Goal: Information Seeking & Learning: Learn about a topic

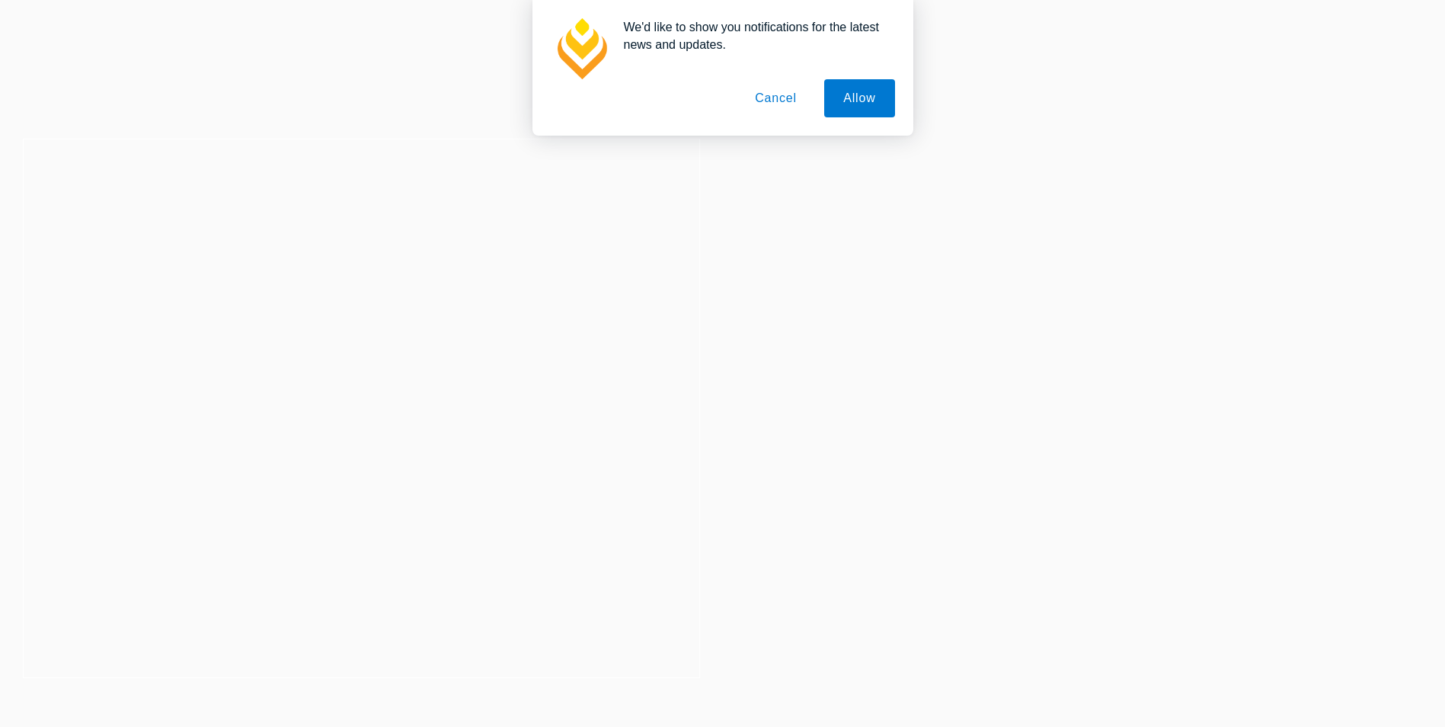
click at [782, 91] on button "Cancel" at bounding box center [776, 98] width 80 height 38
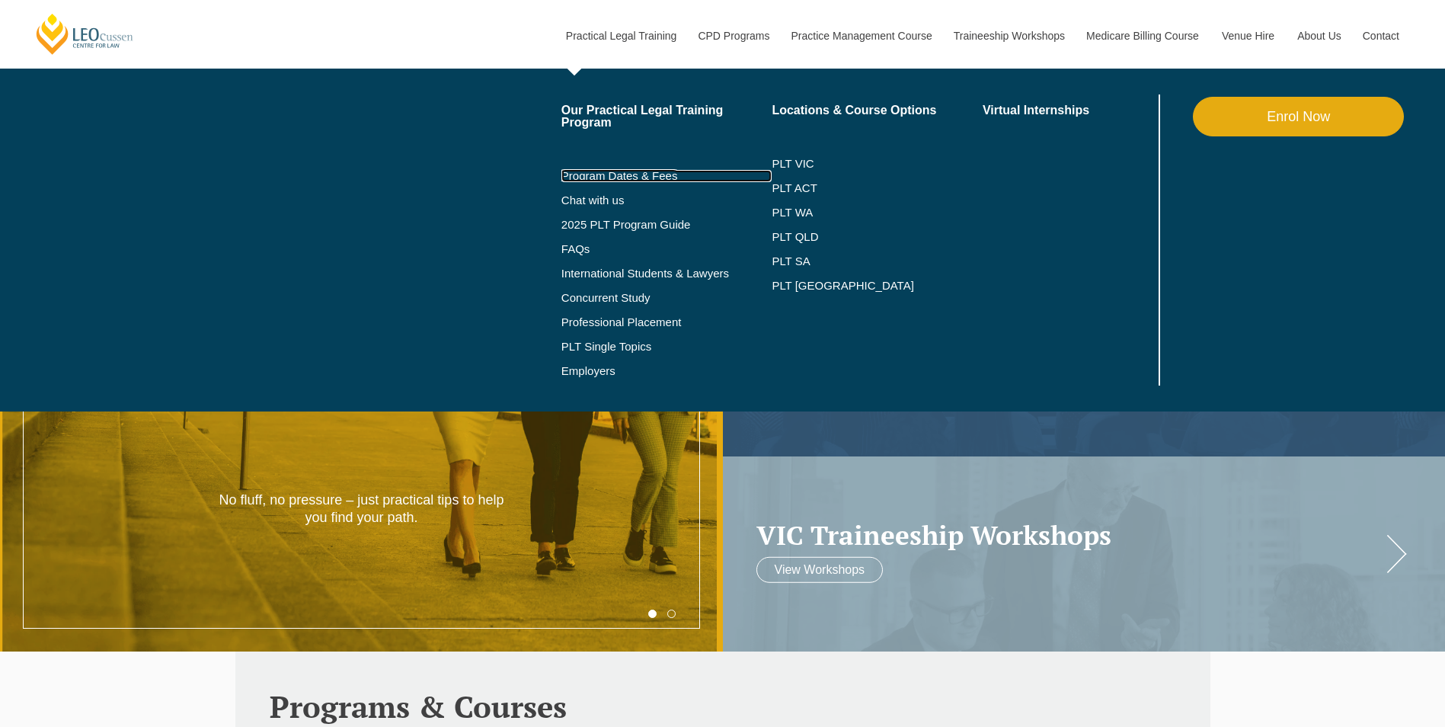
scroll to position [76, 0]
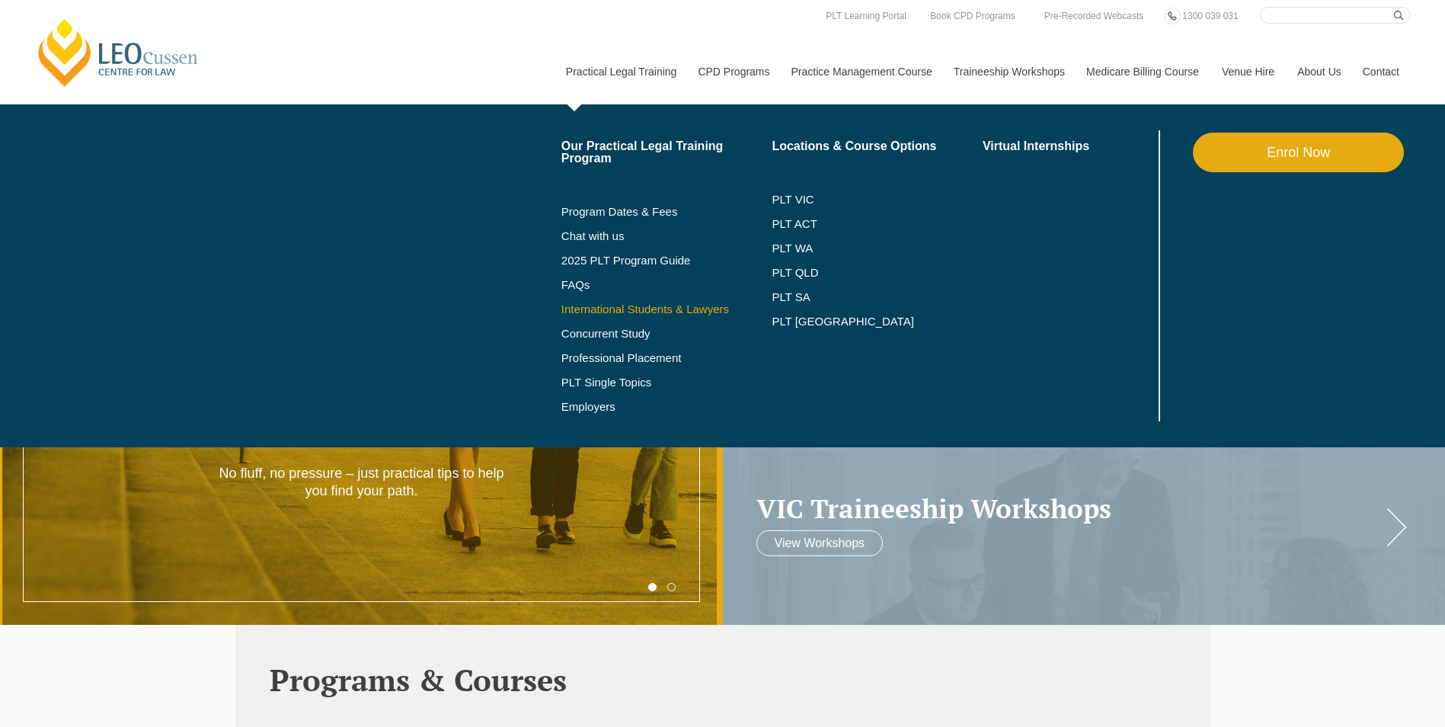
click at [653, 305] on link "International Students & Lawyers" at bounding box center [666, 309] width 211 height 12
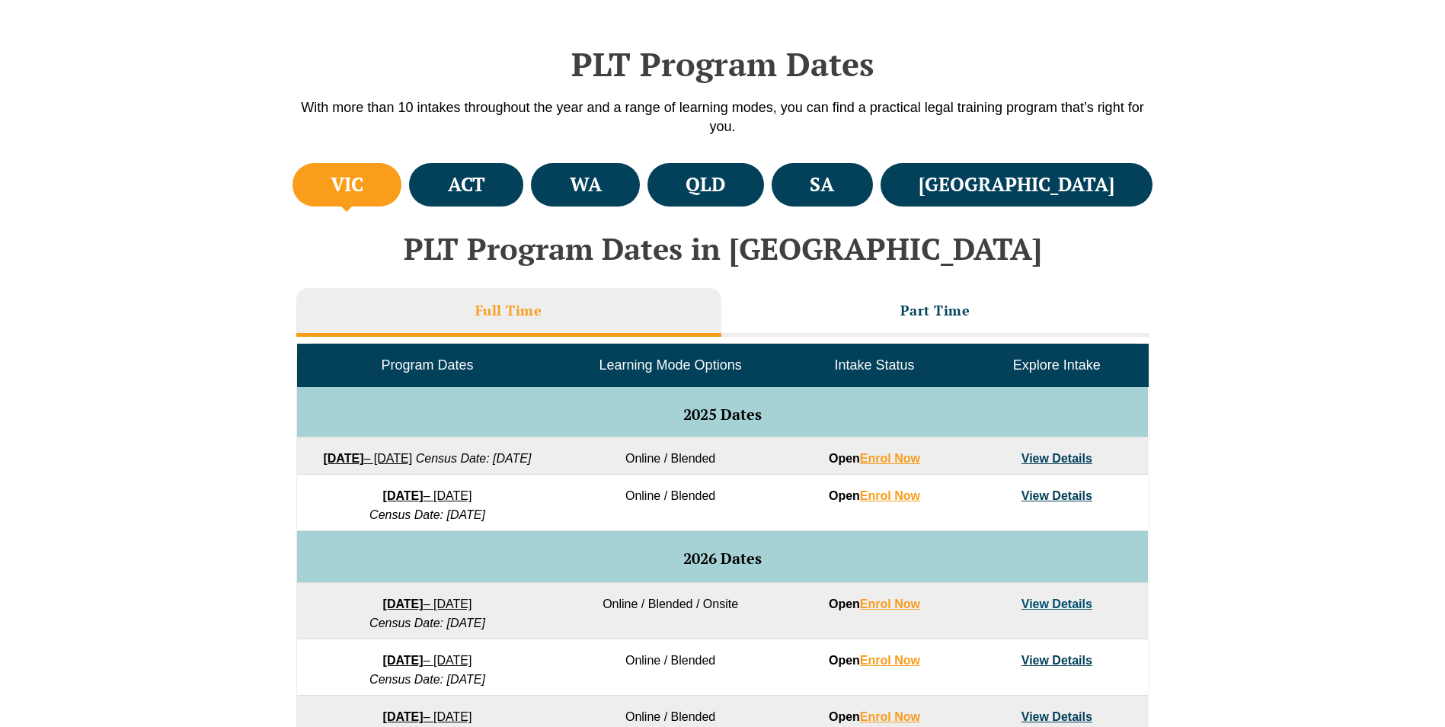
scroll to position [609, 0]
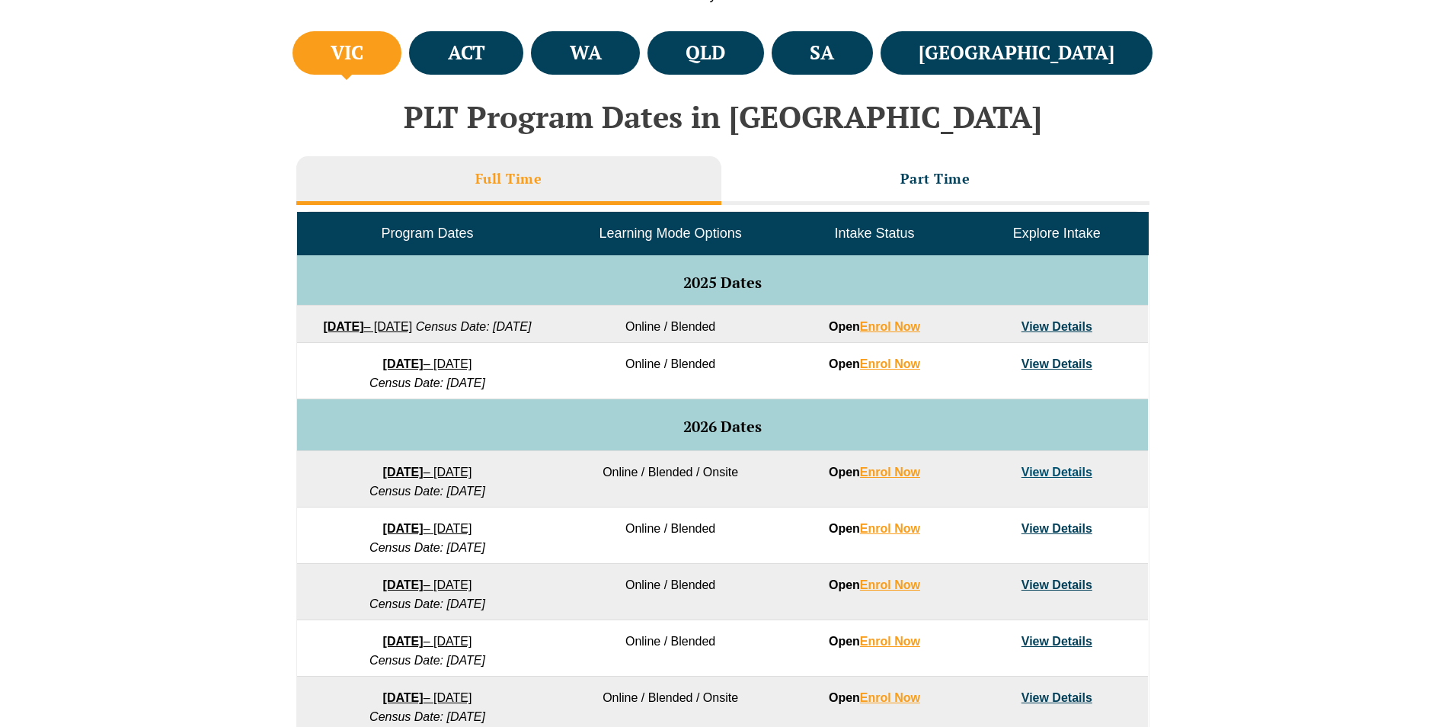
click at [1102, 43] on link "Medicare Billing Course" at bounding box center [1143, 72] width 136 height 66
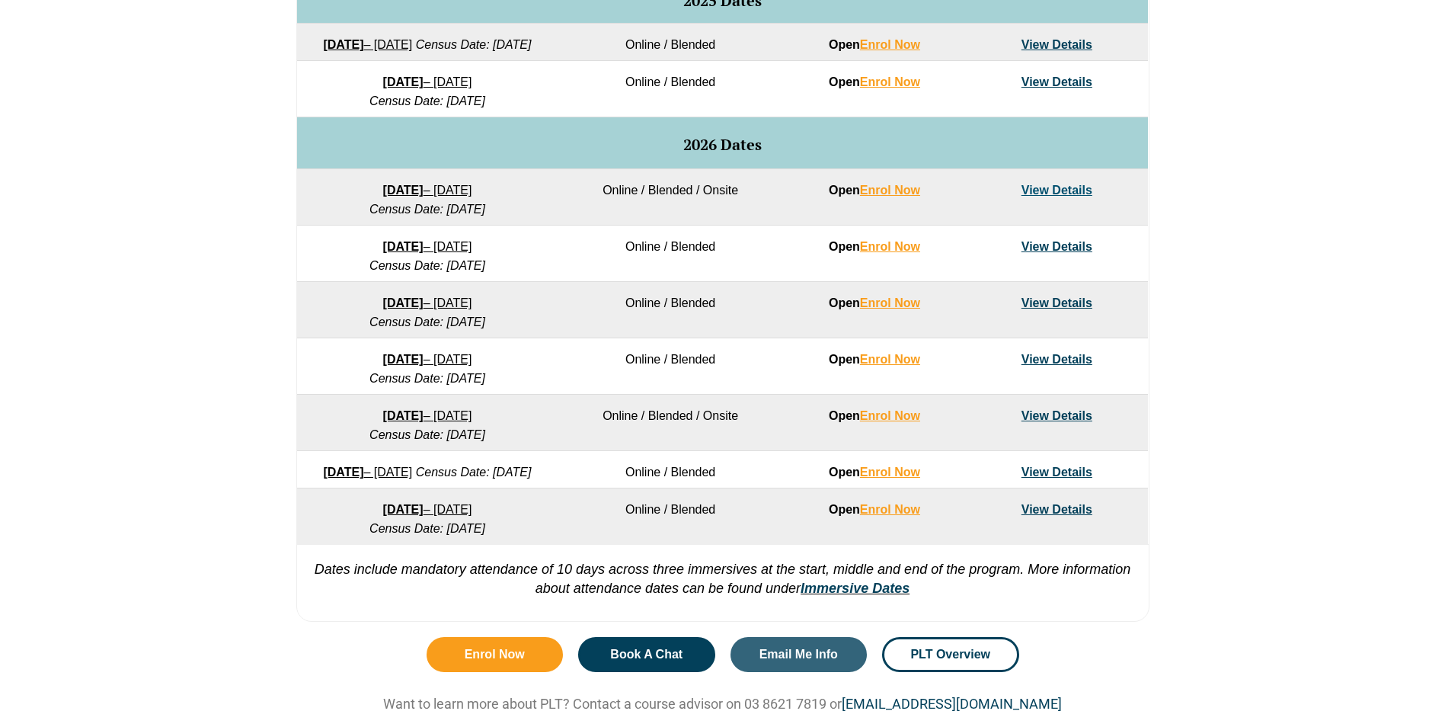
scroll to position [686, 0]
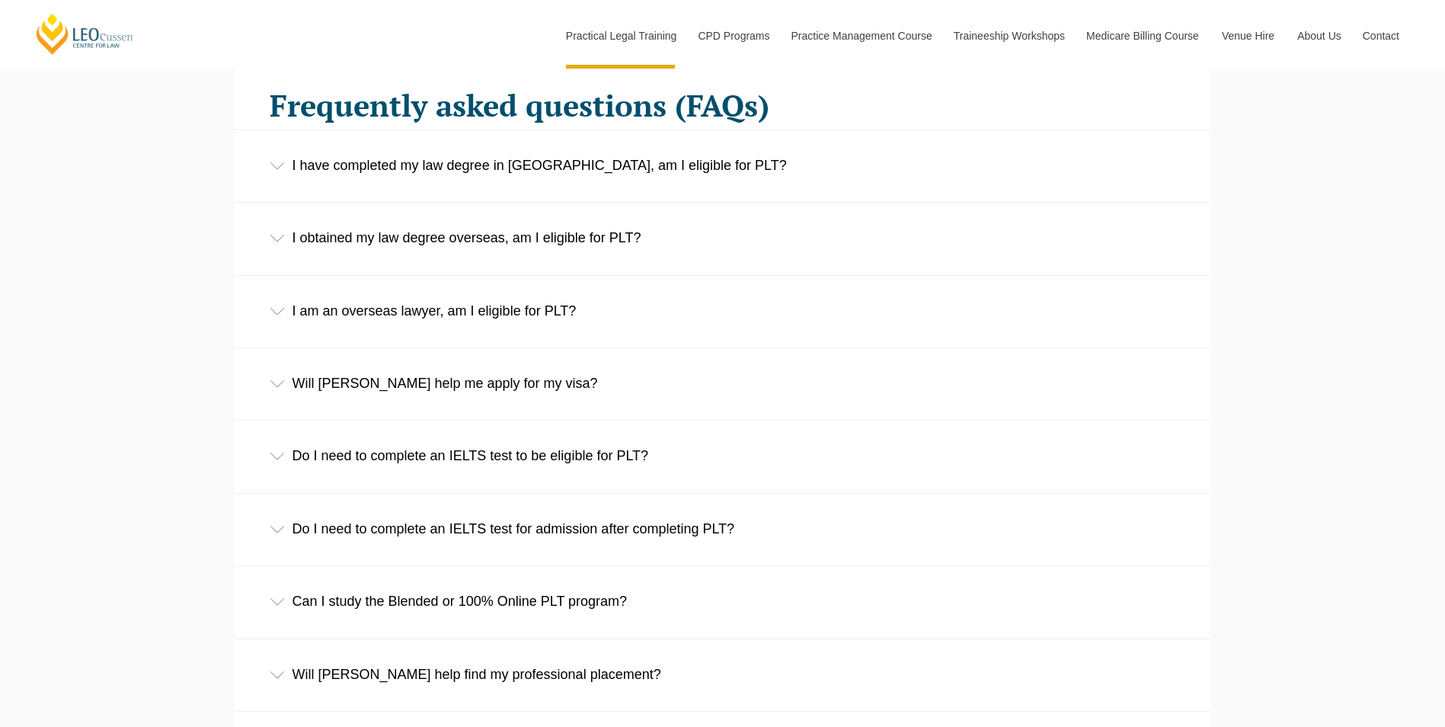
scroll to position [2438, 0]
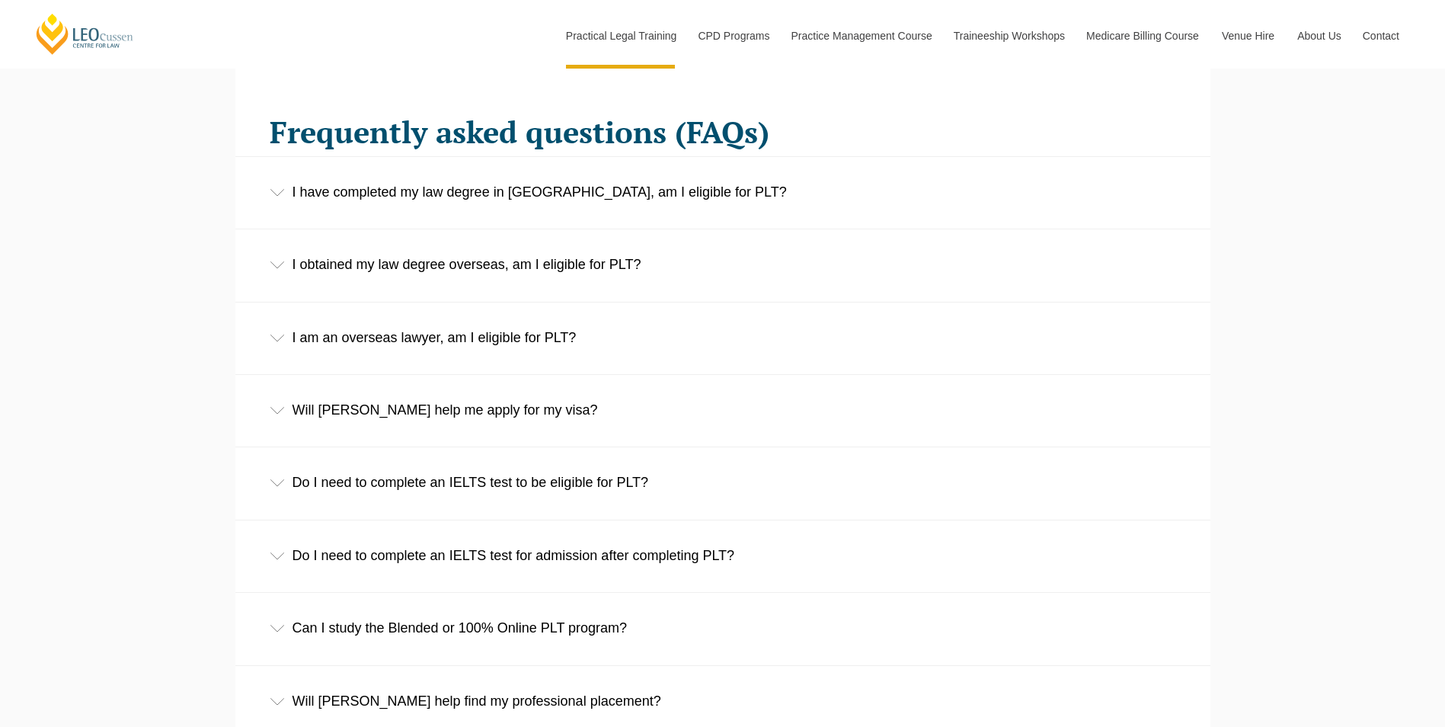
click at [277, 269] on icon at bounding box center [277, 265] width 14 height 7
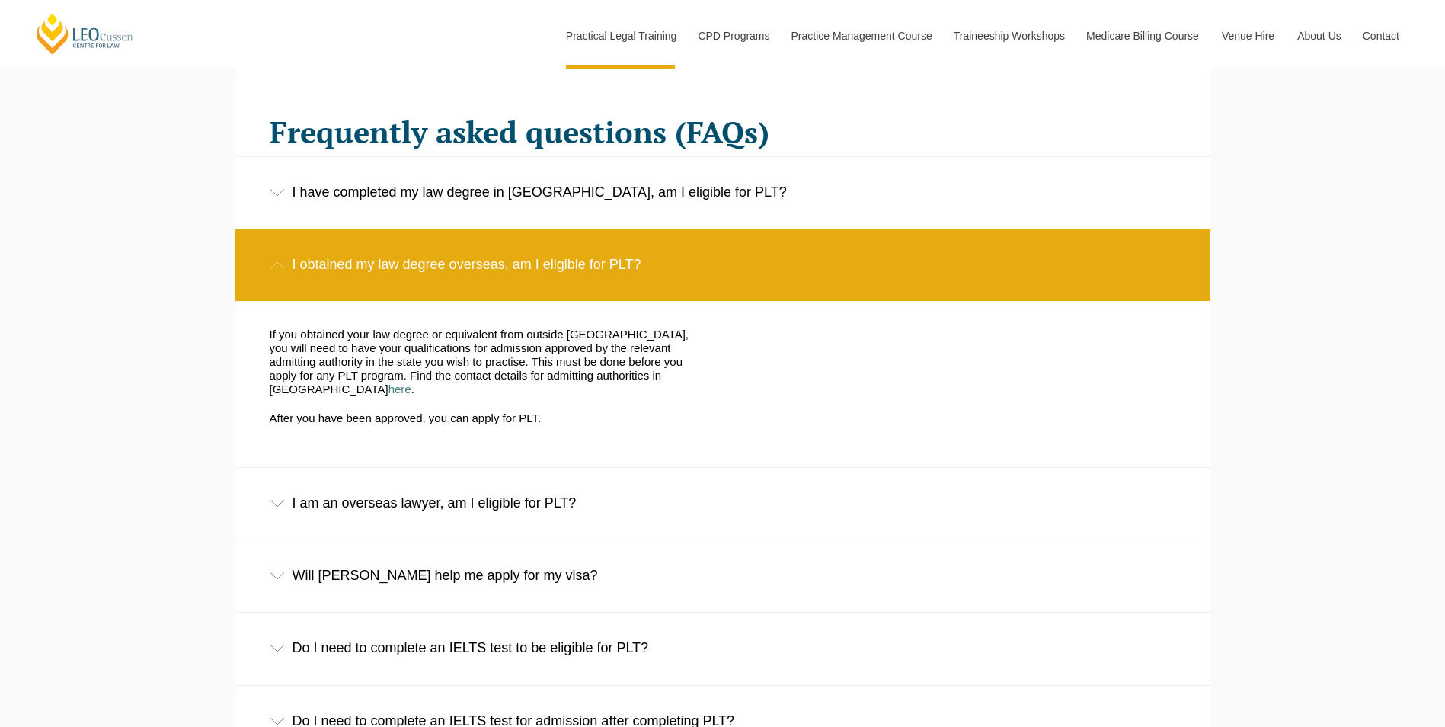
click at [277, 269] on icon at bounding box center [277, 265] width 15 height 8
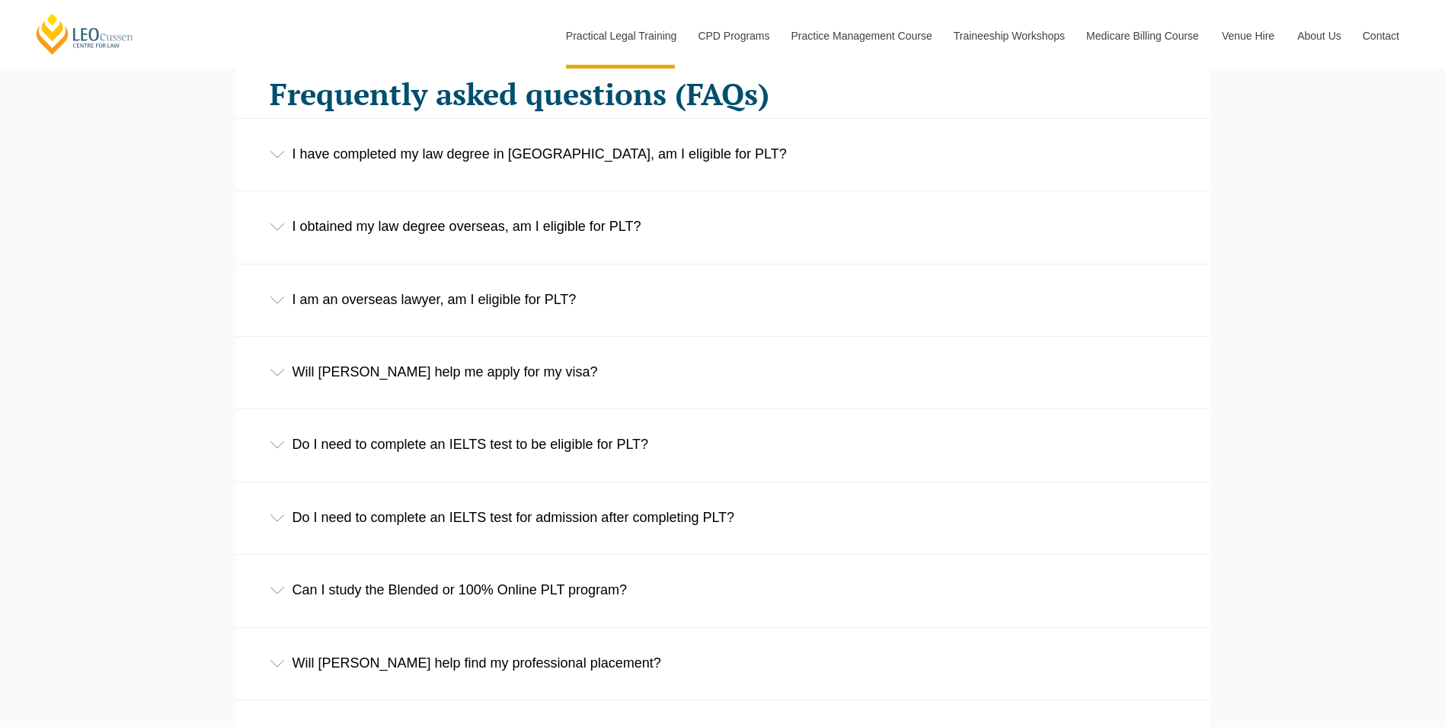
scroll to position [2514, 0]
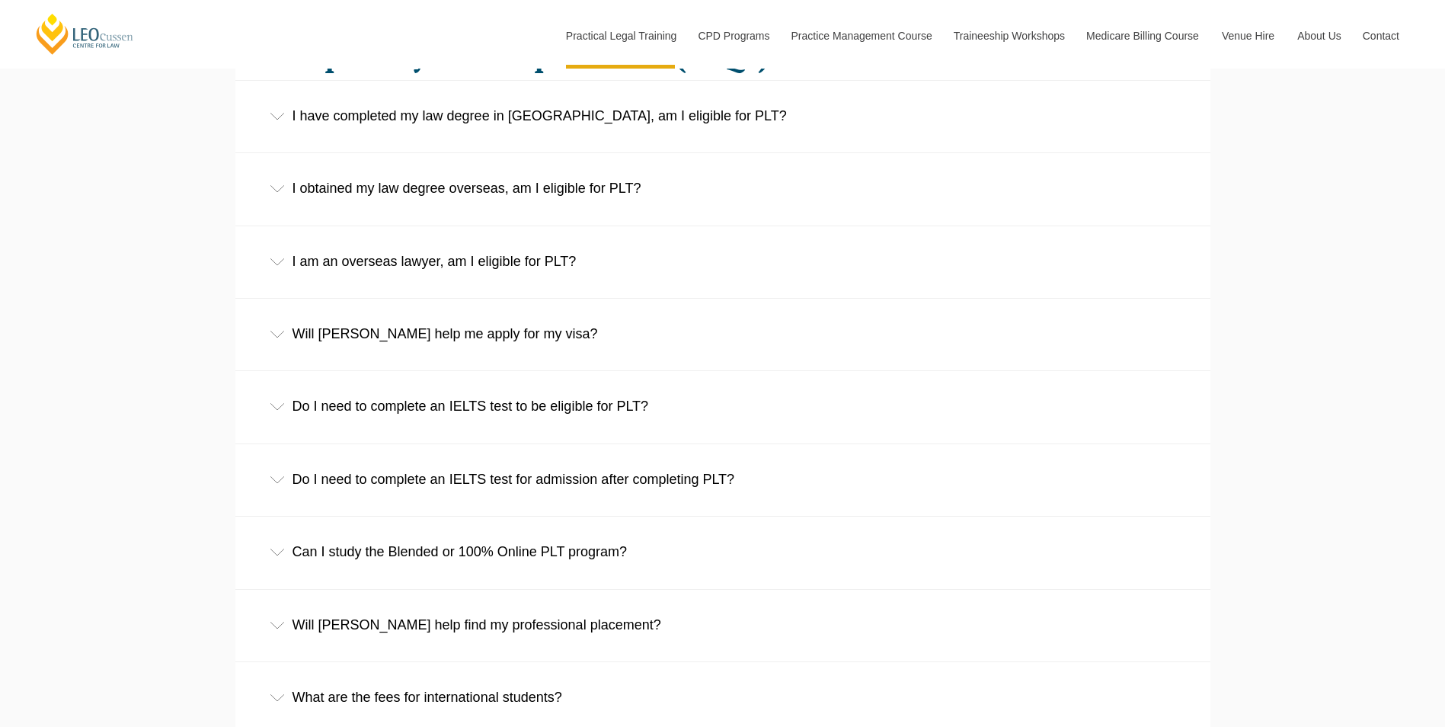
click at [274, 266] on icon at bounding box center [277, 262] width 15 height 8
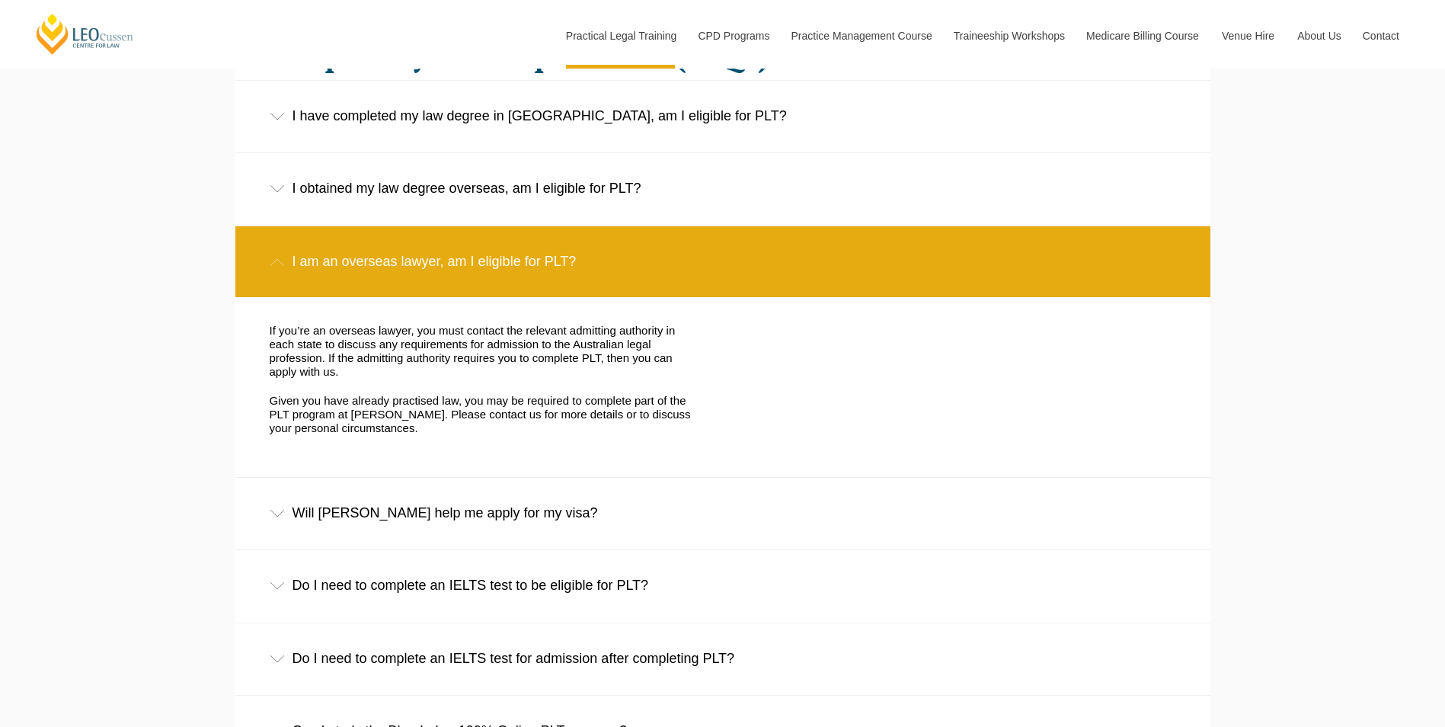
click at [274, 266] on icon at bounding box center [277, 262] width 15 height 8
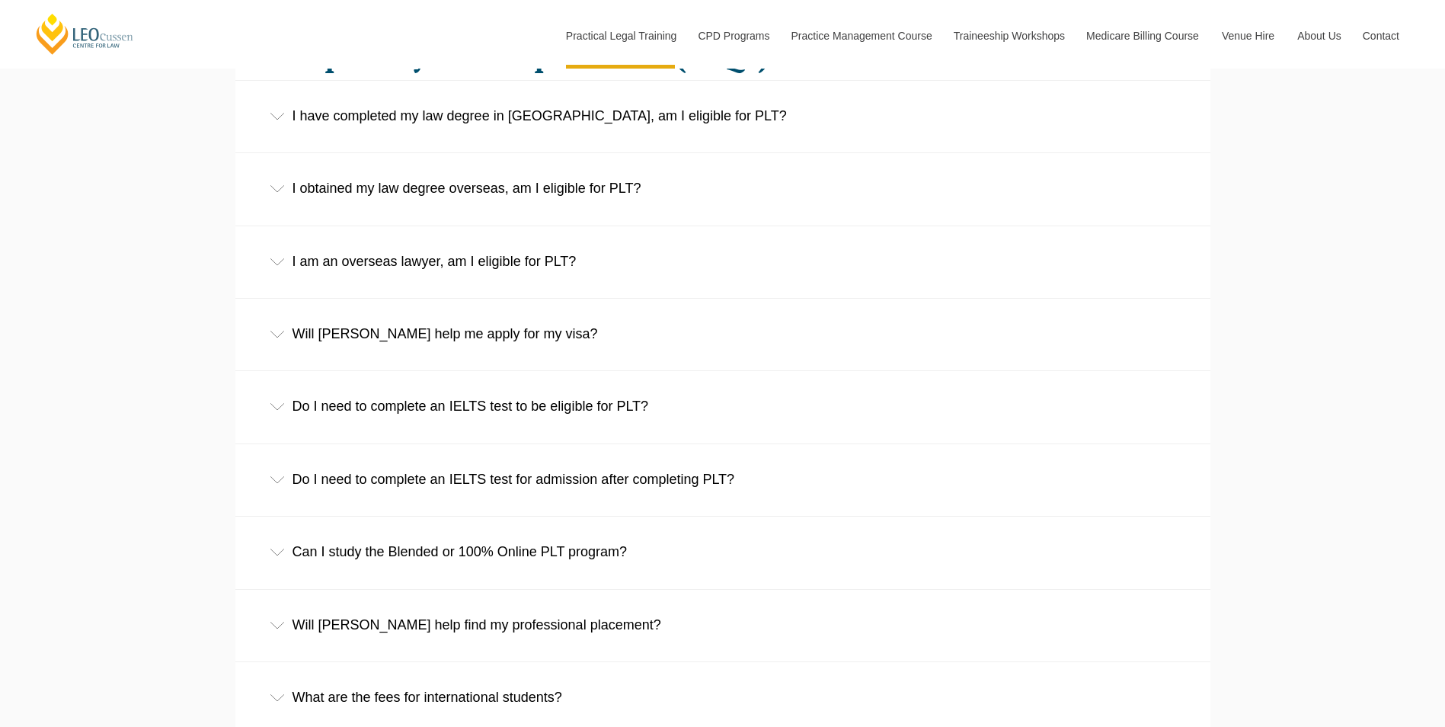
click at [275, 338] on icon at bounding box center [277, 335] width 15 height 8
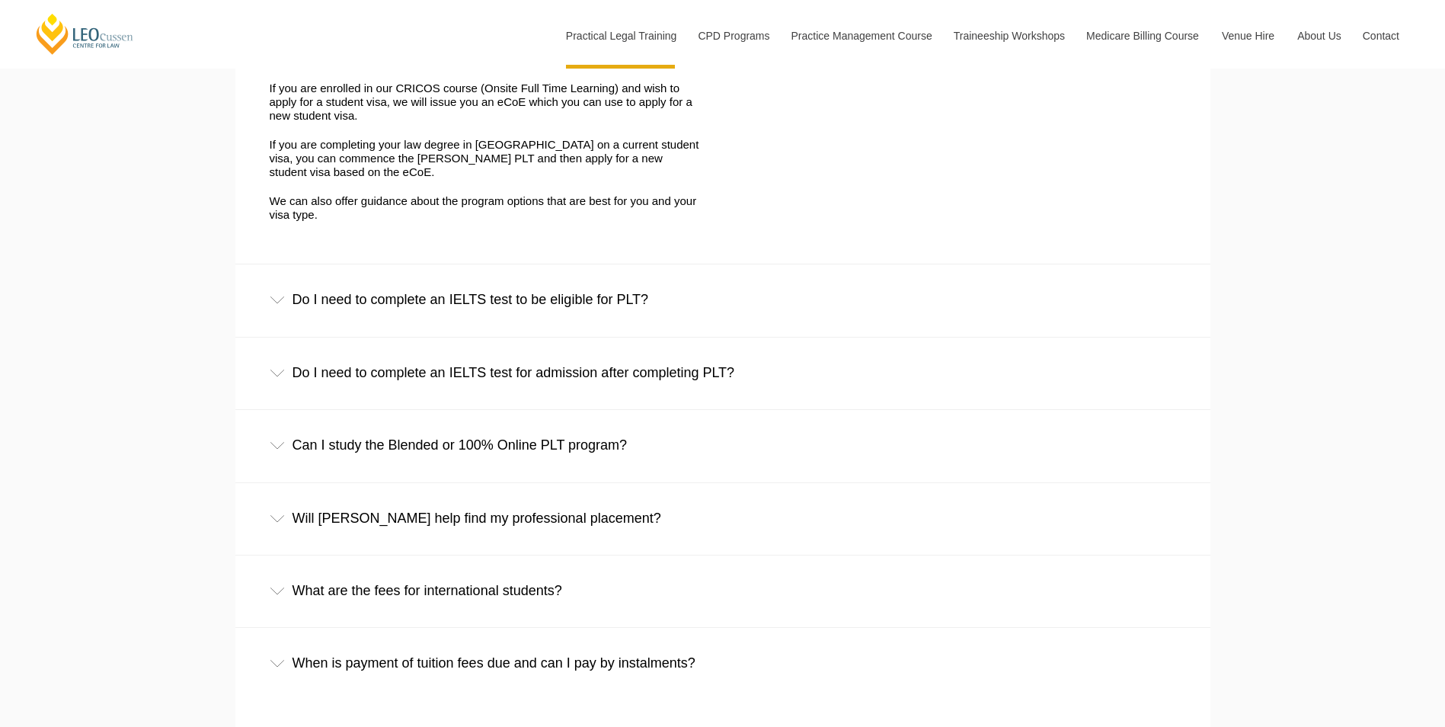
scroll to position [2895, 0]
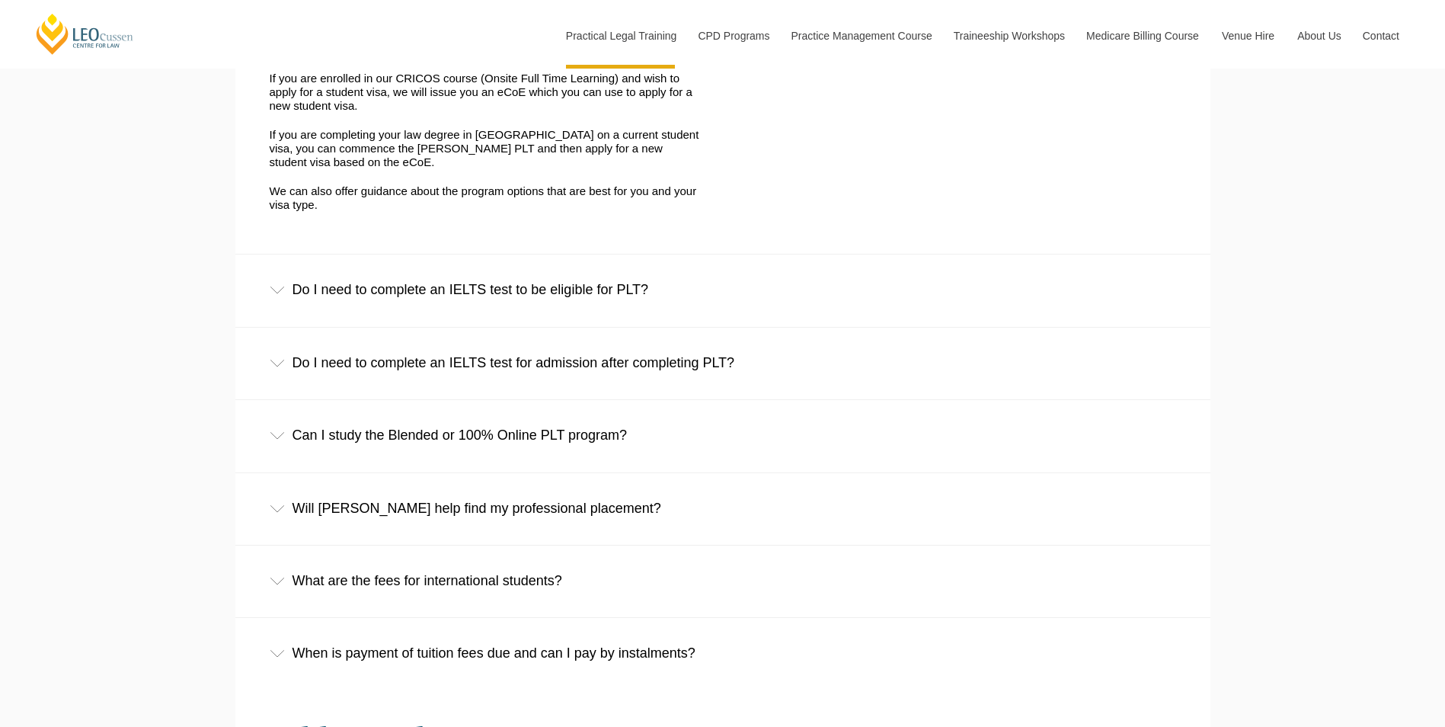
click at [276, 307] on div "Do I need to complete an IELTS test to be eligible for PLT?" at bounding box center [722, 289] width 975 height 71
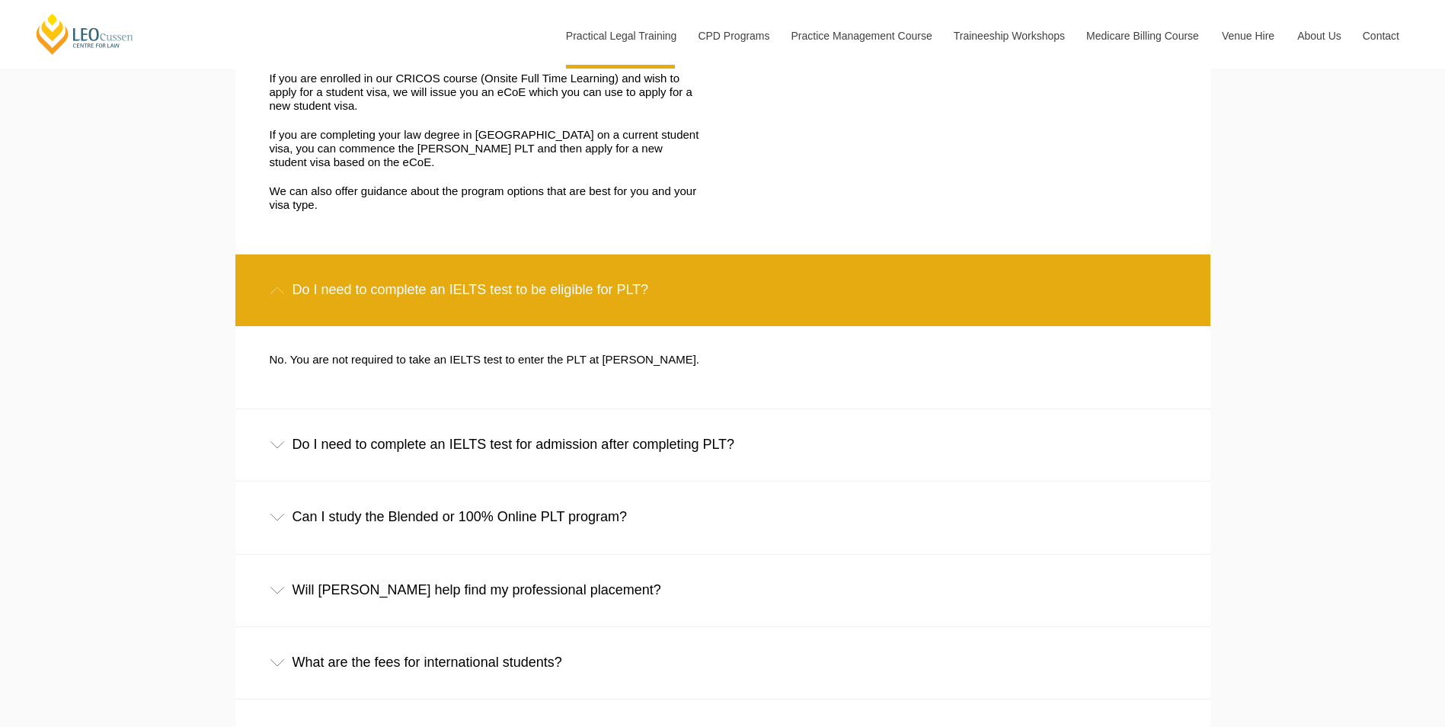
click at [276, 299] on div "Do I need to complete an IELTS test to be eligible for PLT?" at bounding box center [722, 289] width 975 height 71
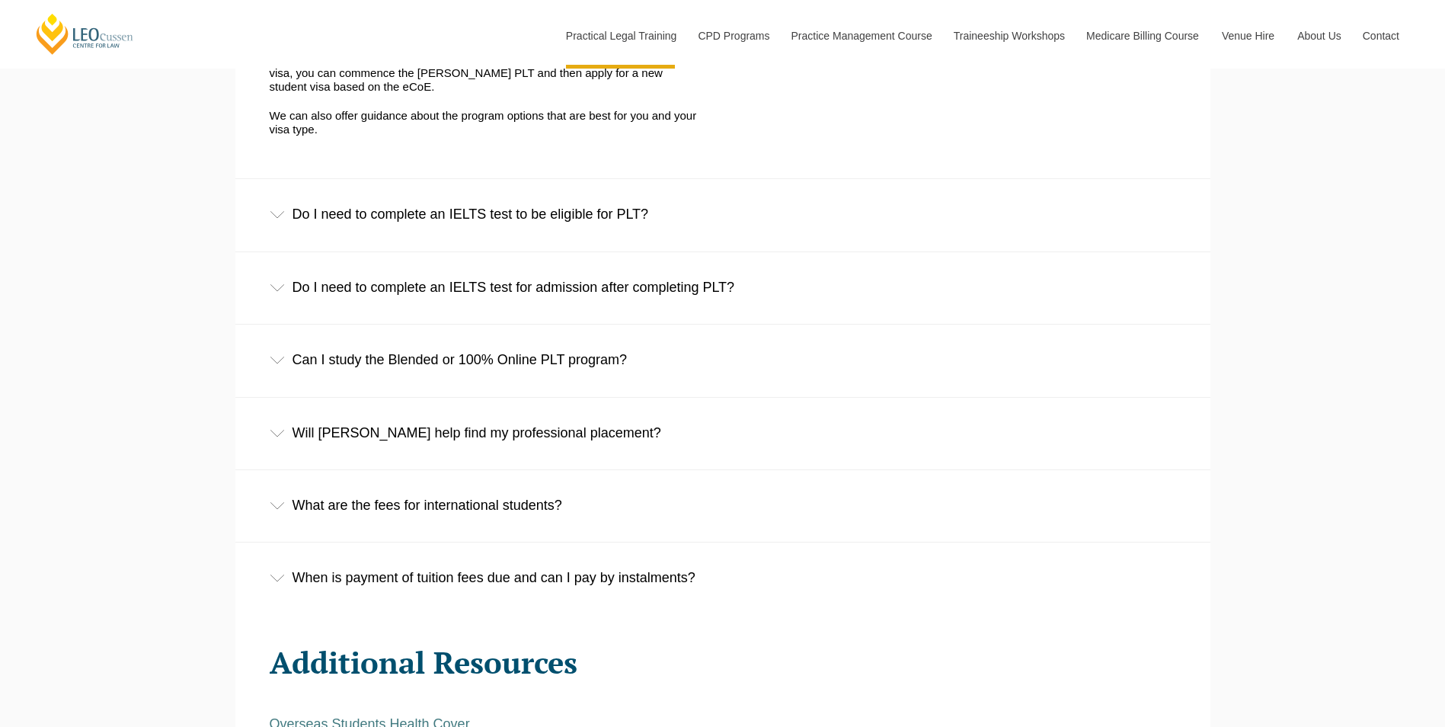
scroll to position [2971, 0]
click at [267, 357] on div "Can I study the Blended or 100% Online PLT program?" at bounding box center [722, 359] width 975 height 71
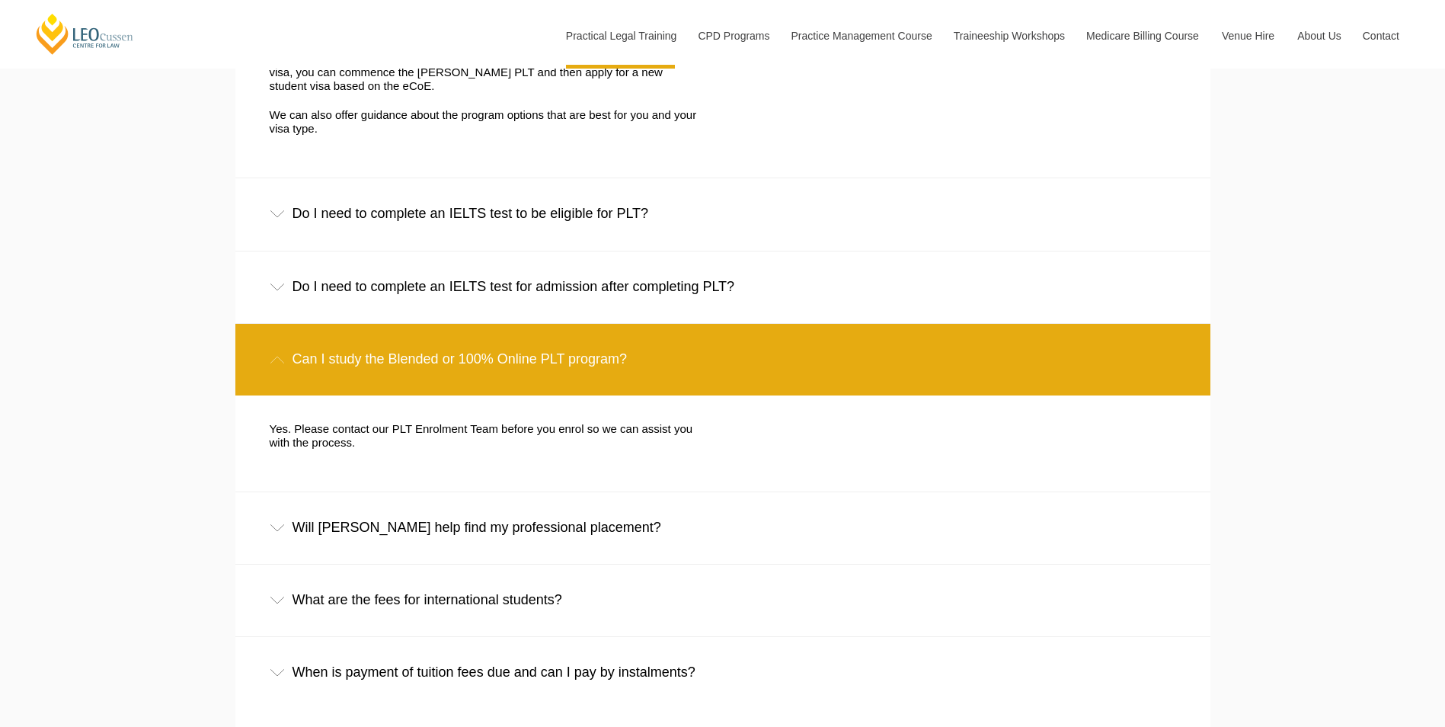
click at [270, 353] on div "Can I study the Blended or 100% Online PLT program?" at bounding box center [722, 359] width 975 height 71
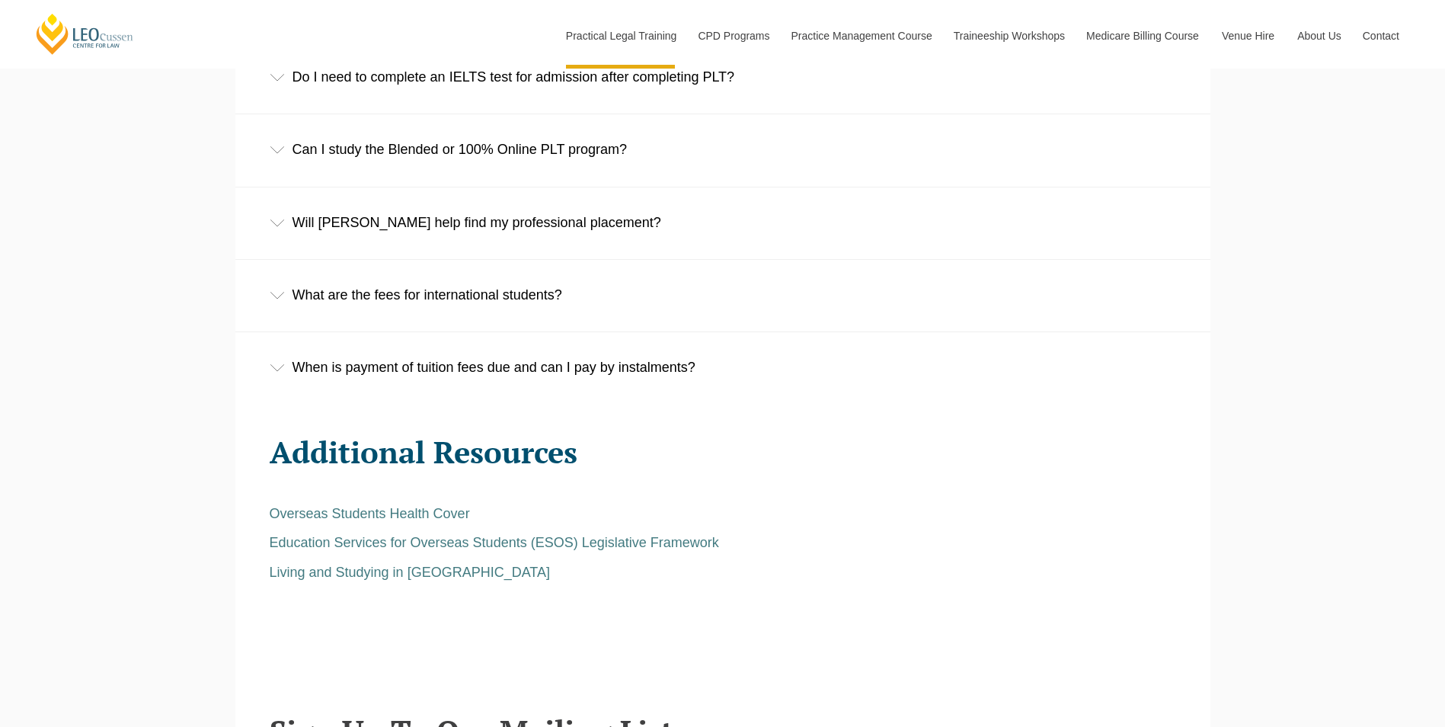
scroll to position [3199, 0]
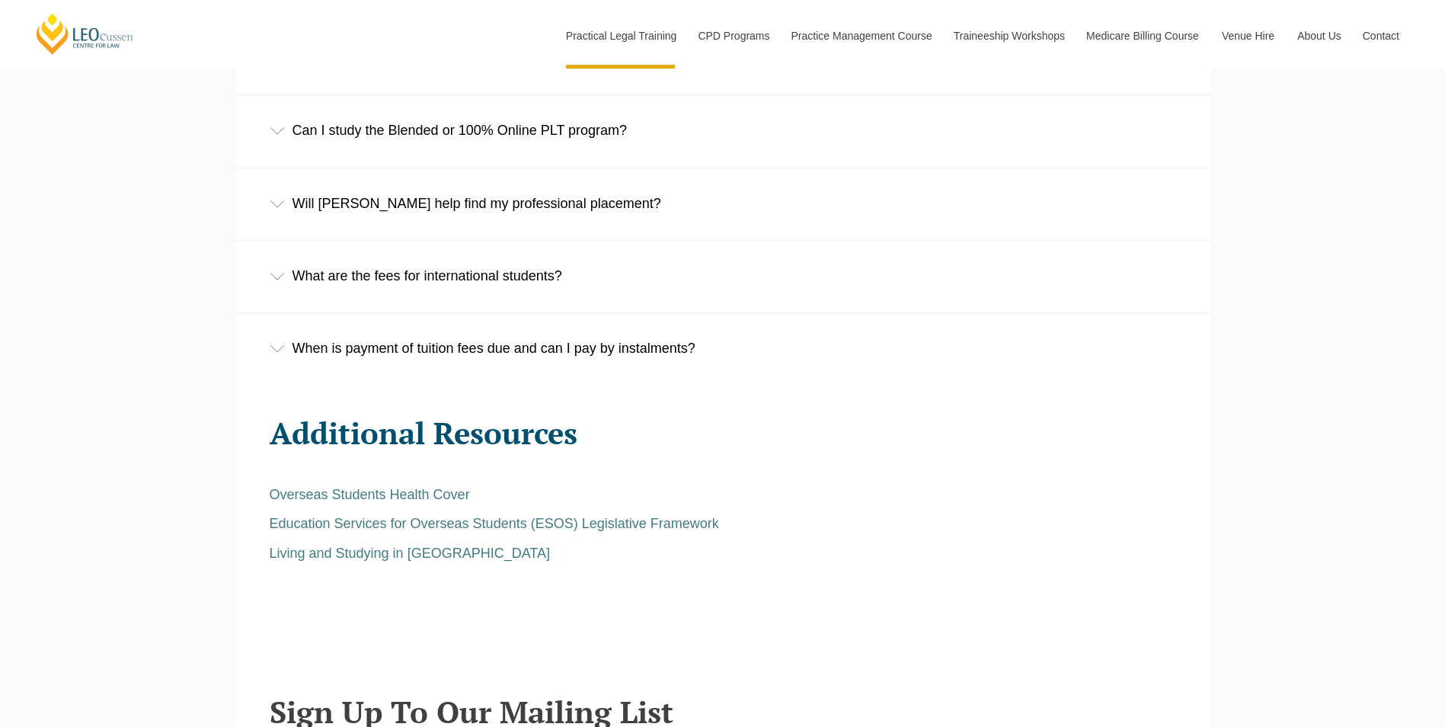
click at [280, 273] on div "What are the fees for international students?" at bounding box center [722, 276] width 975 height 71
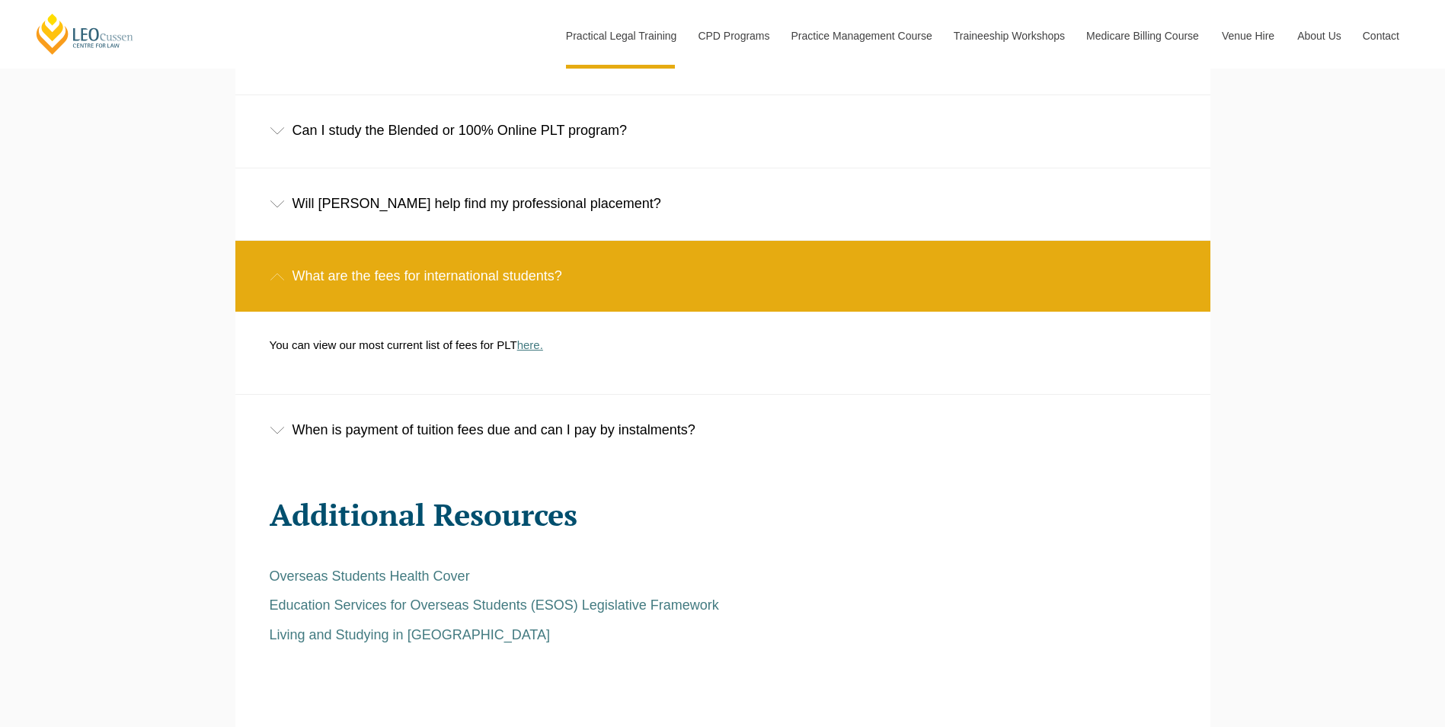
click at [529, 350] on link "here." at bounding box center [530, 344] width 26 height 13
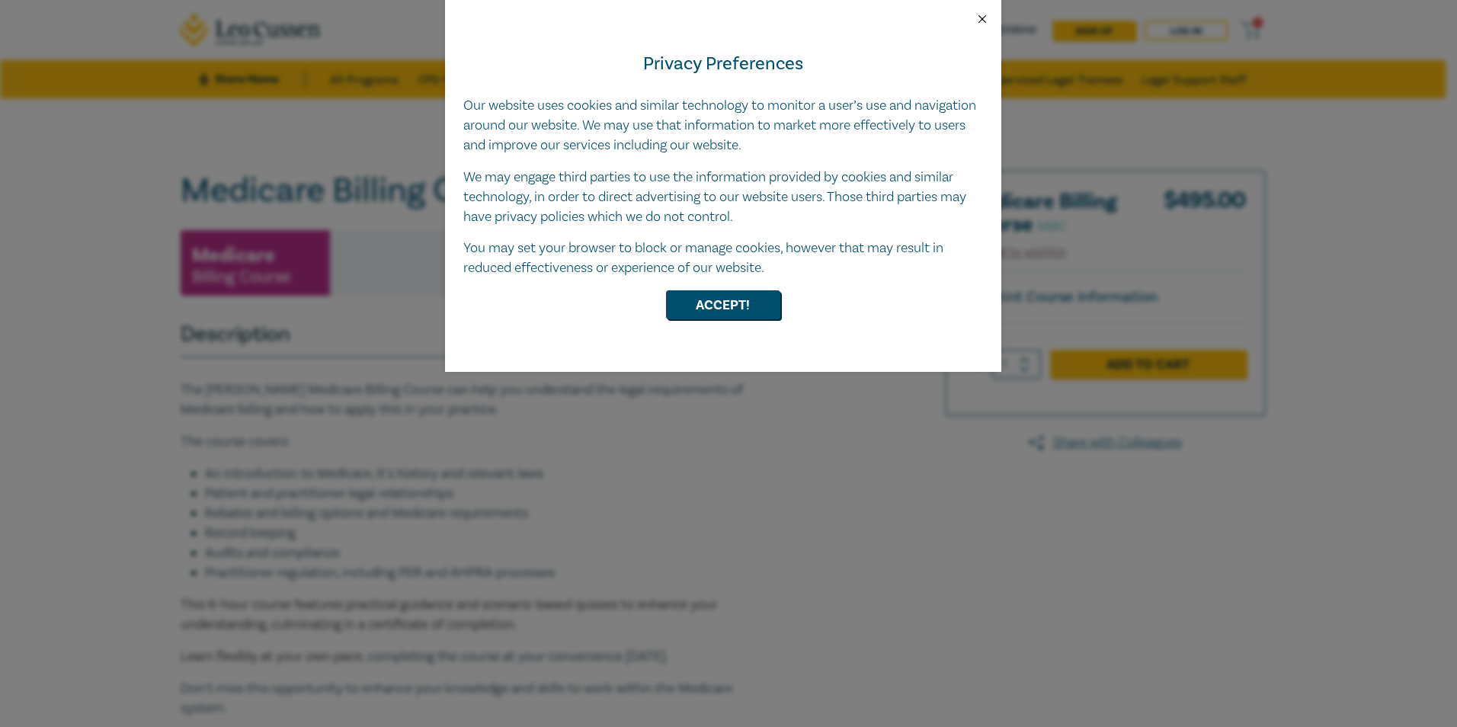
click at [978, 14] on button "Close" at bounding box center [982, 19] width 14 height 14
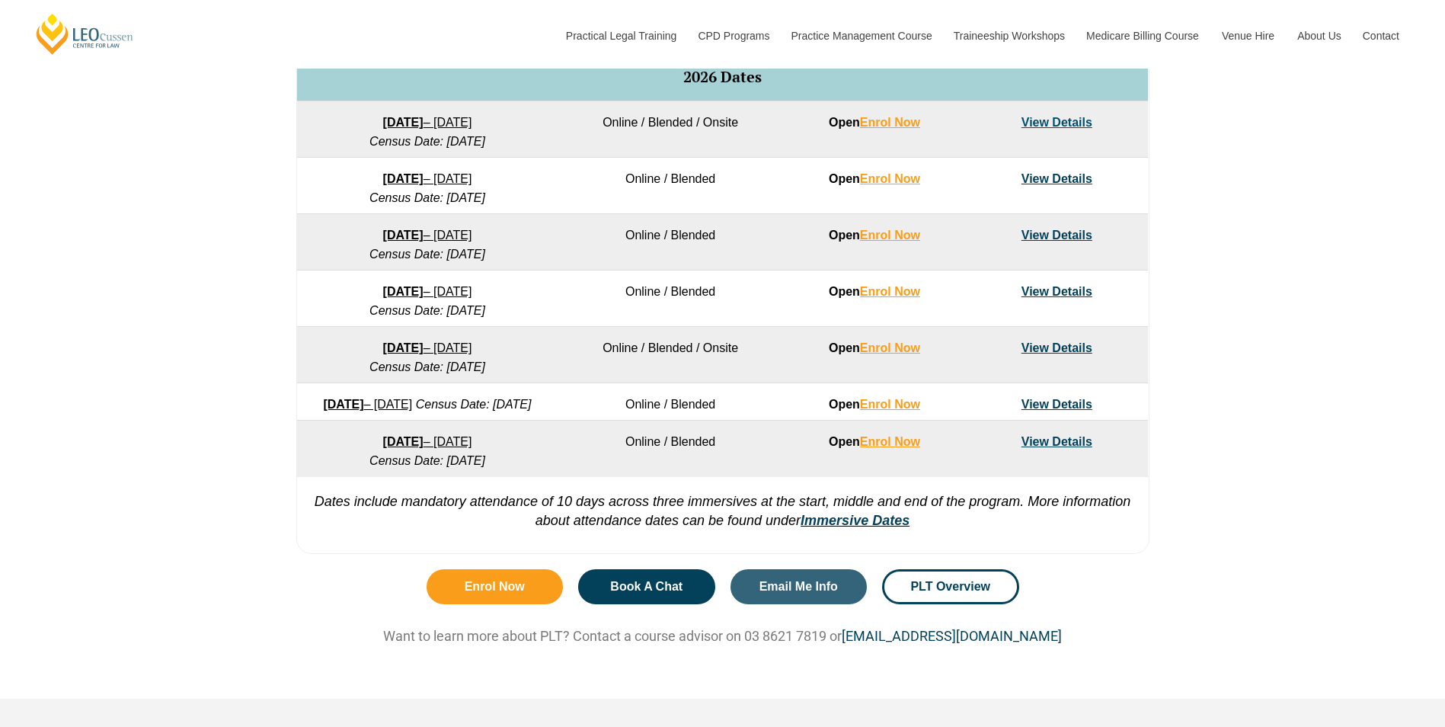
scroll to position [990, 0]
